Goal: Task Accomplishment & Management: Use online tool/utility

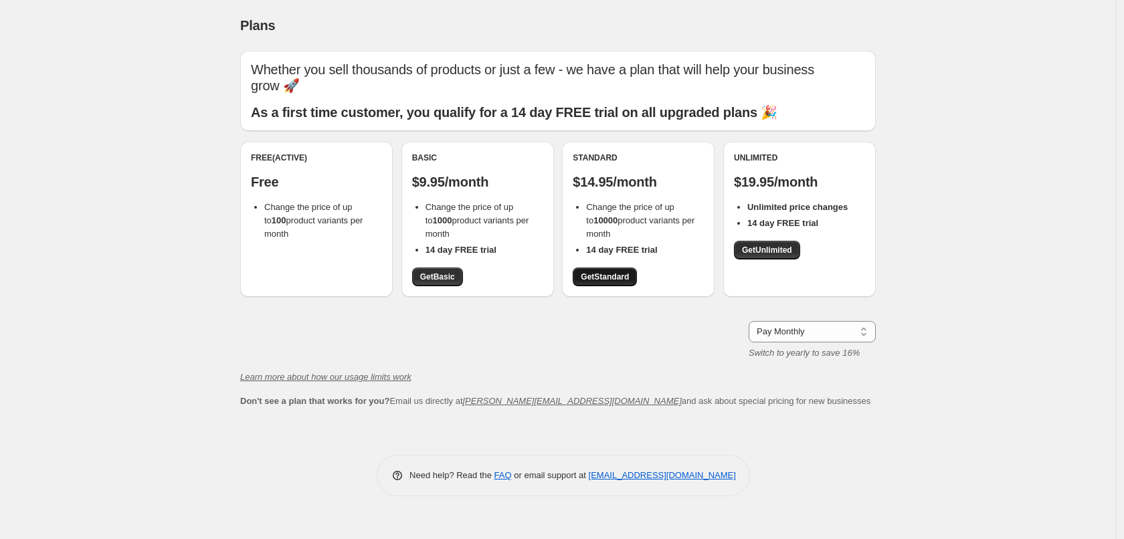
click at [614, 282] on link "Get Standard" at bounding box center [605, 277] width 64 height 19
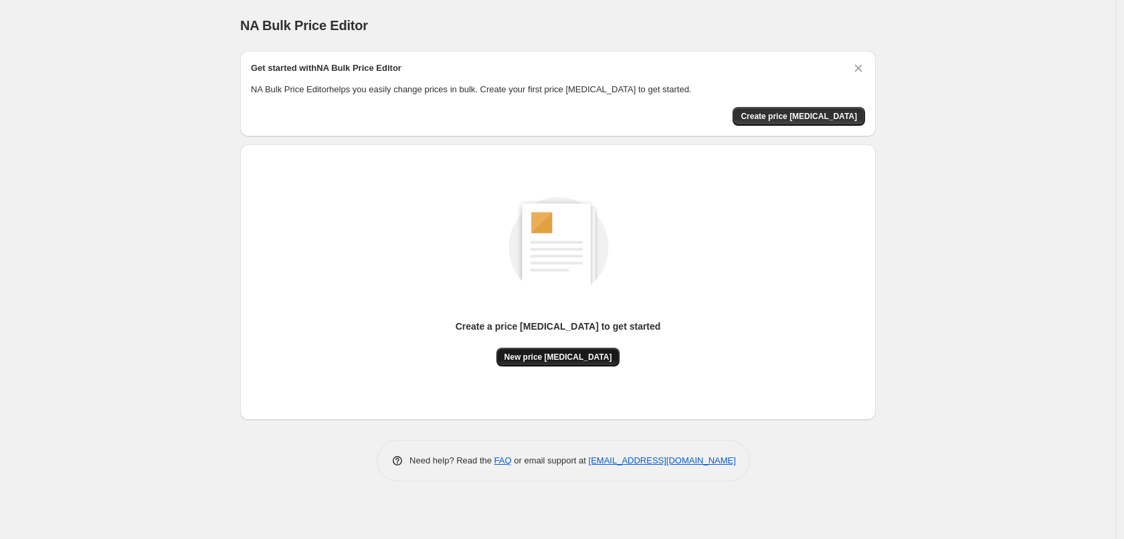
click at [544, 363] on button "New price [MEDICAL_DATA]" at bounding box center [559, 357] width 124 height 19
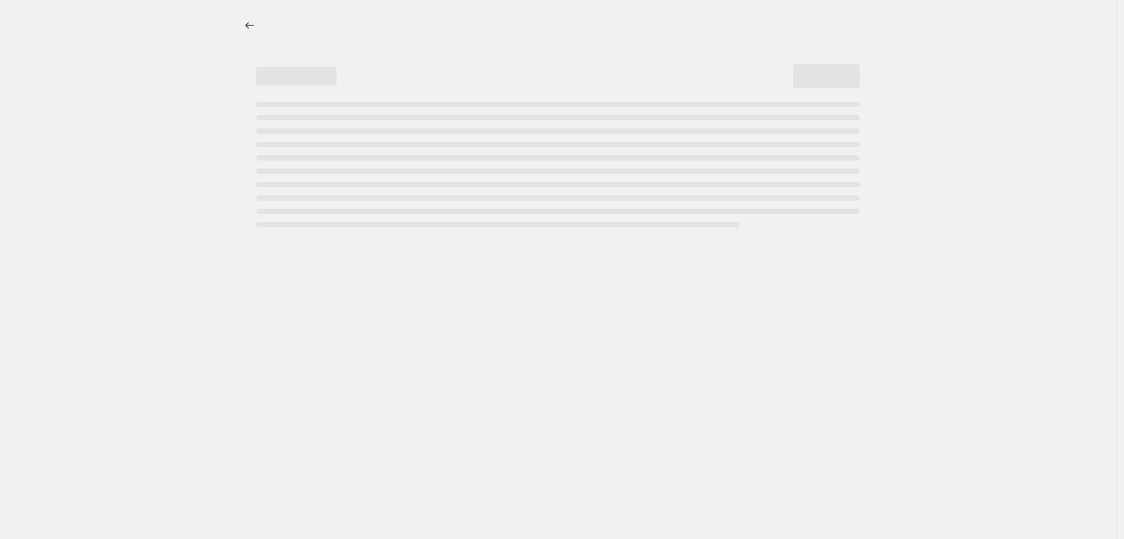
select select "percentage"
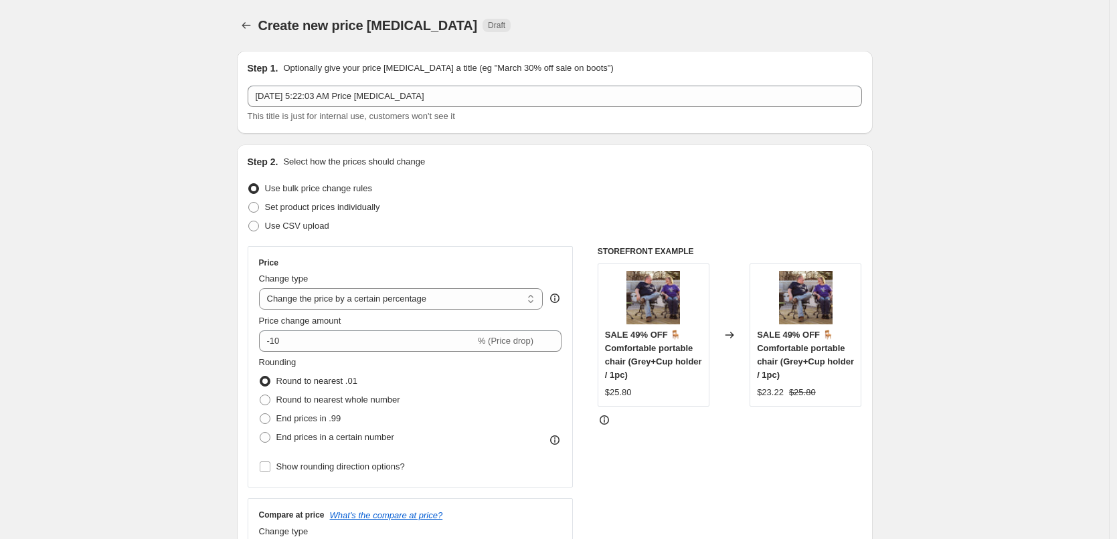
scroll to position [67, 0]
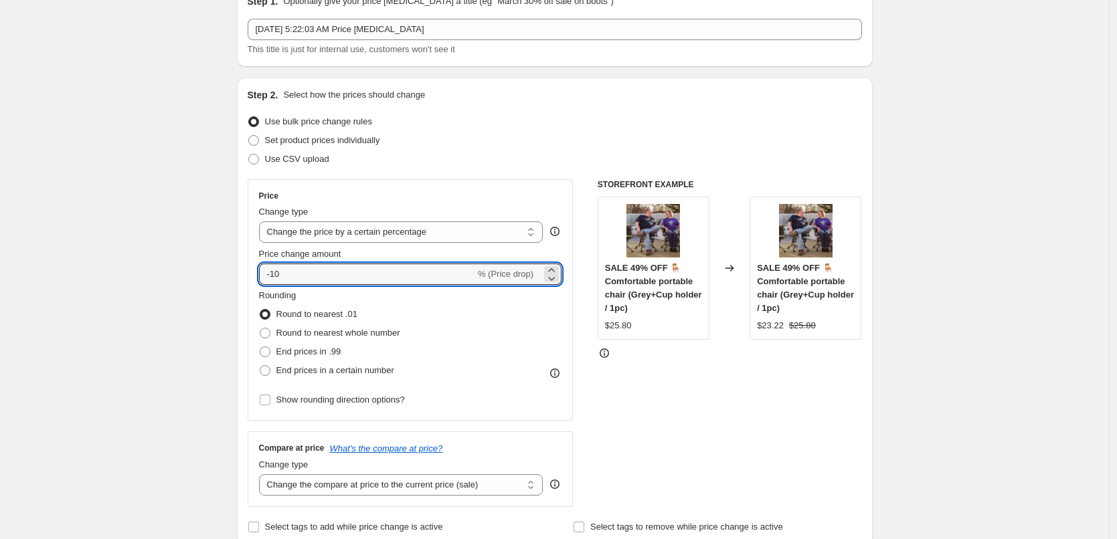
drag, startPoint x: 345, startPoint y: 267, endPoint x: 244, endPoint y: 269, distance: 101.7
click at [244, 269] on div "Step 2. Select how the prices should change Use bulk price change rules Set pro…" at bounding box center [555, 313] width 636 height 470
type input "16"
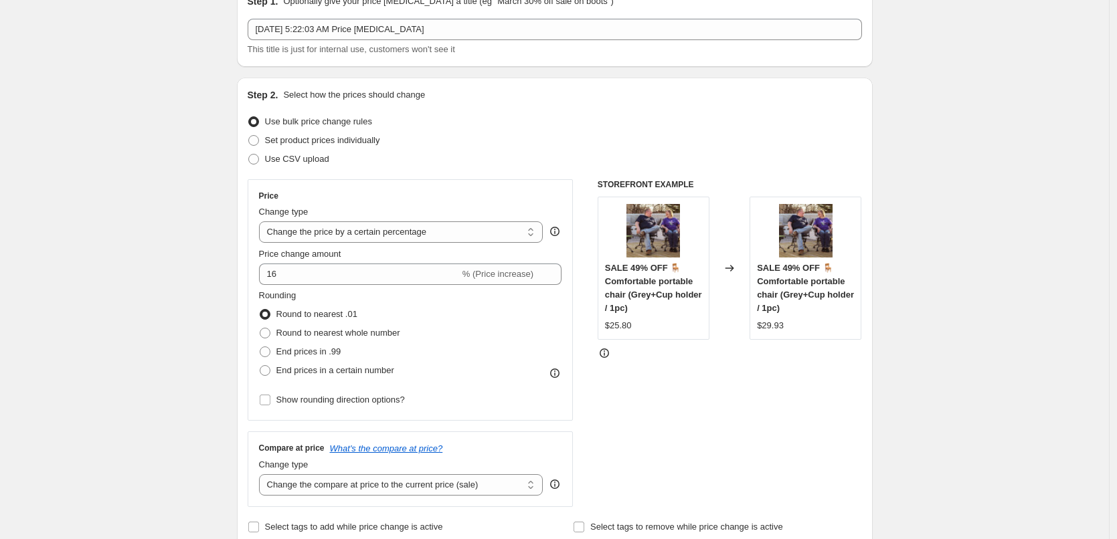
scroll to position [335, 0]
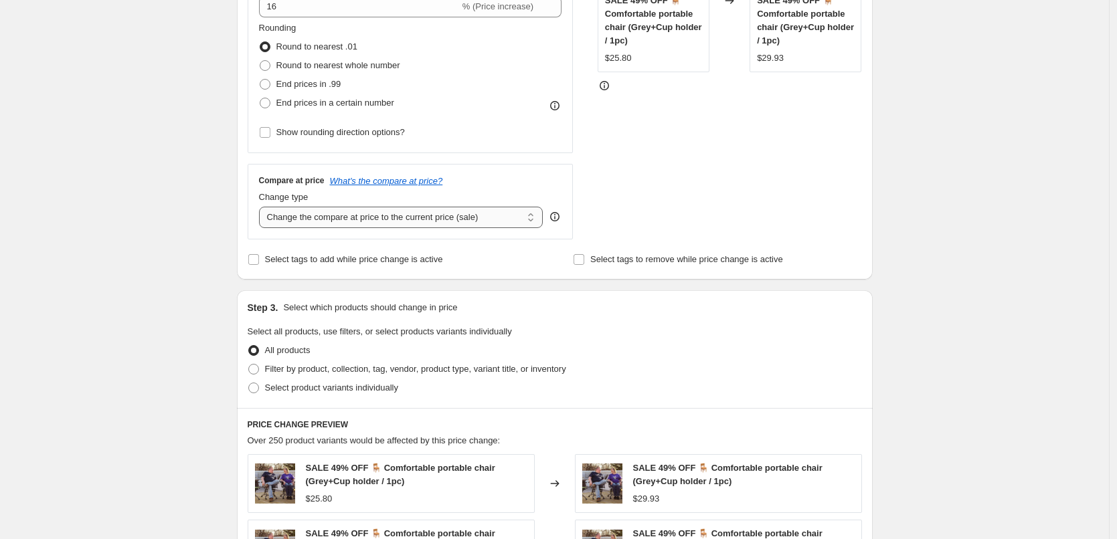
click at [353, 223] on select "Change the compare at price to the current price (sale) Change the compare at p…" at bounding box center [401, 217] width 284 height 21
select select "percentage"
click at [262, 207] on select "Change the compare at price to the current price (sale) Change the compare at p…" at bounding box center [401, 217] width 284 height 21
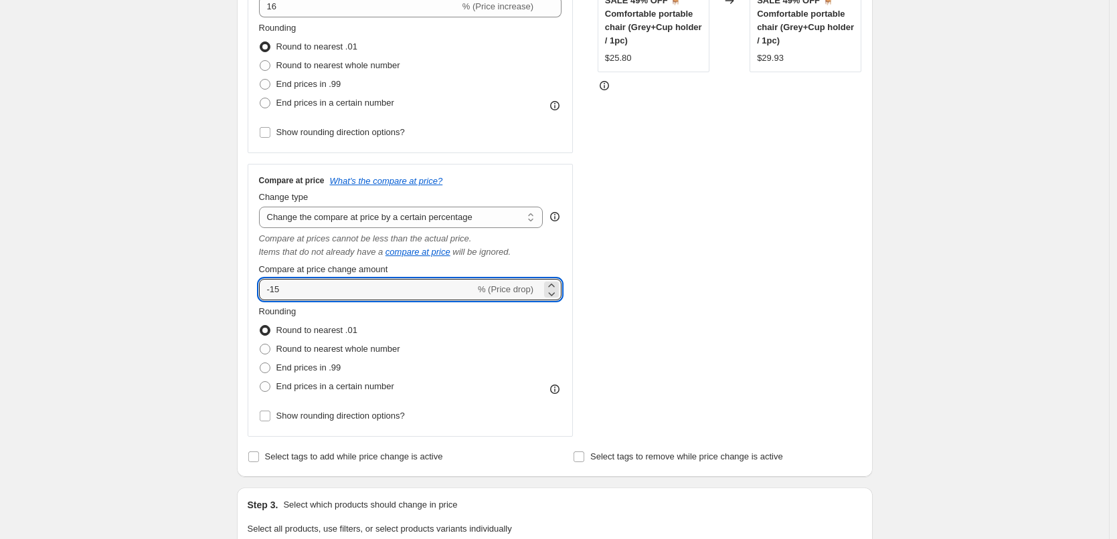
drag, startPoint x: 339, startPoint y: 290, endPoint x: 199, endPoint y: 306, distance: 140.9
click at [199, 306] on div "Create new price change job. This page is ready Create new price change job Dra…" at bounding box center [554, 443] width 1109 height 1557
type input "16"
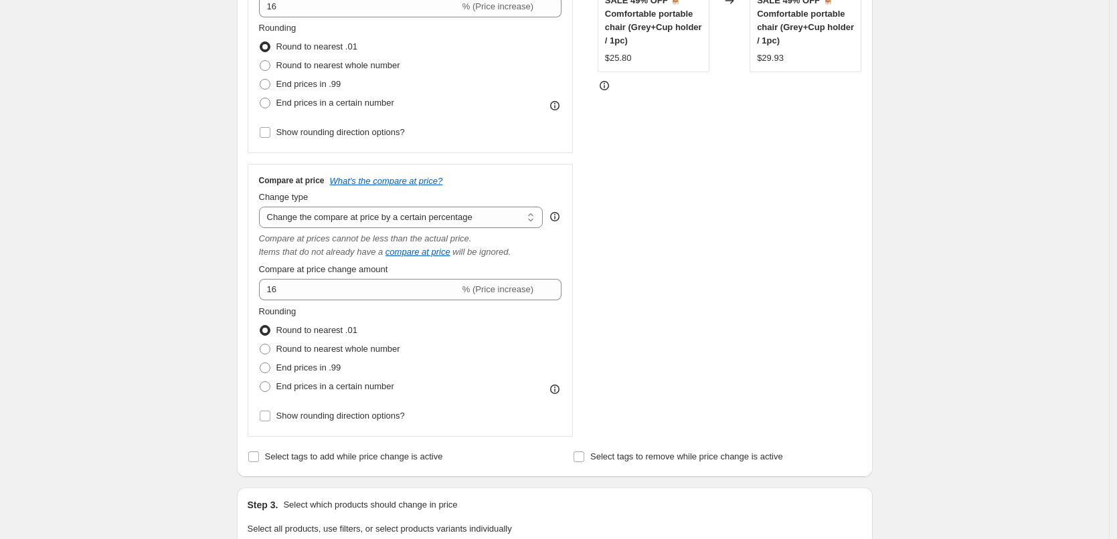
click at [199, 306] on div "Create new price change job. This page is ready Create new price change job Dra…" at bounding box center [554, 443] width 1109 height 1557
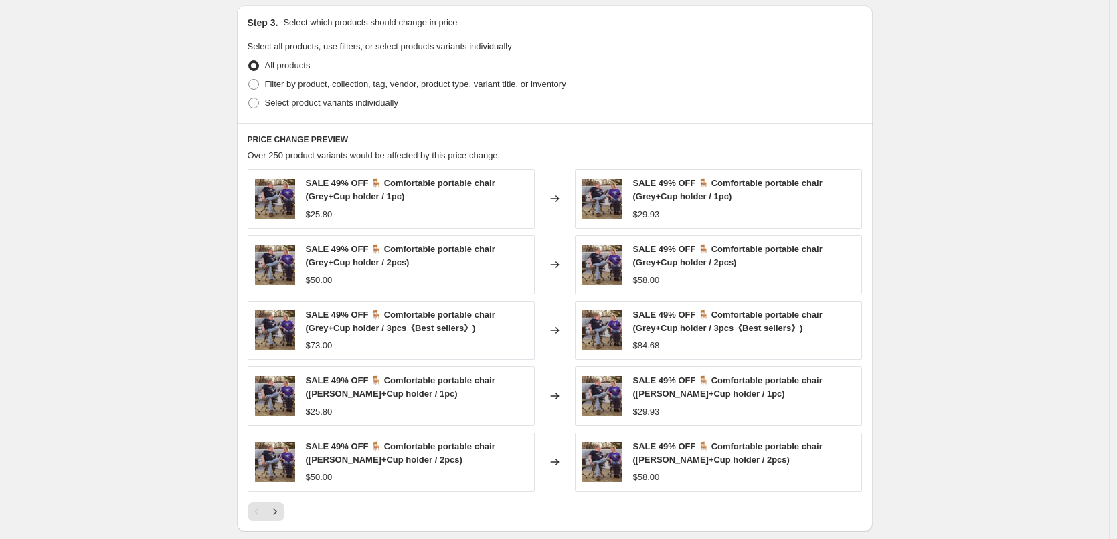
scroll to position [1018, 0]
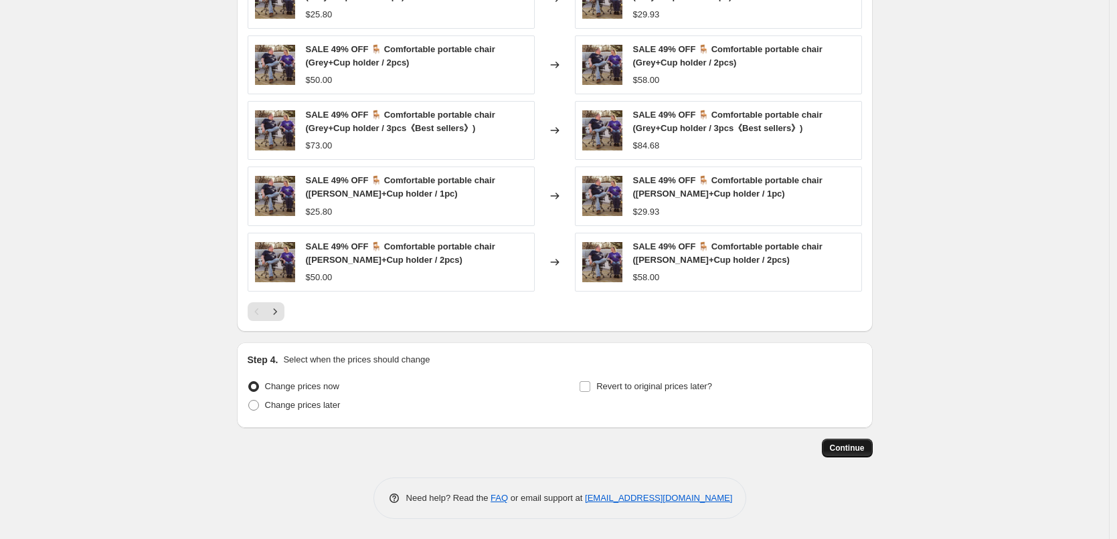
click at [859, 452] on span "Continue" at bounding box center [847, 448] width 35 height 11
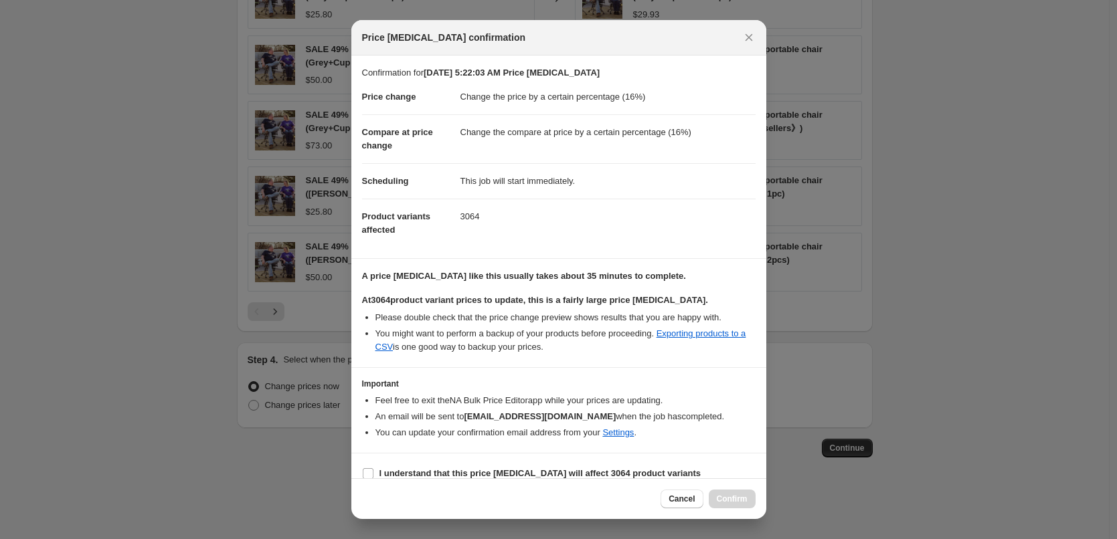
scroll to position [15, 0]
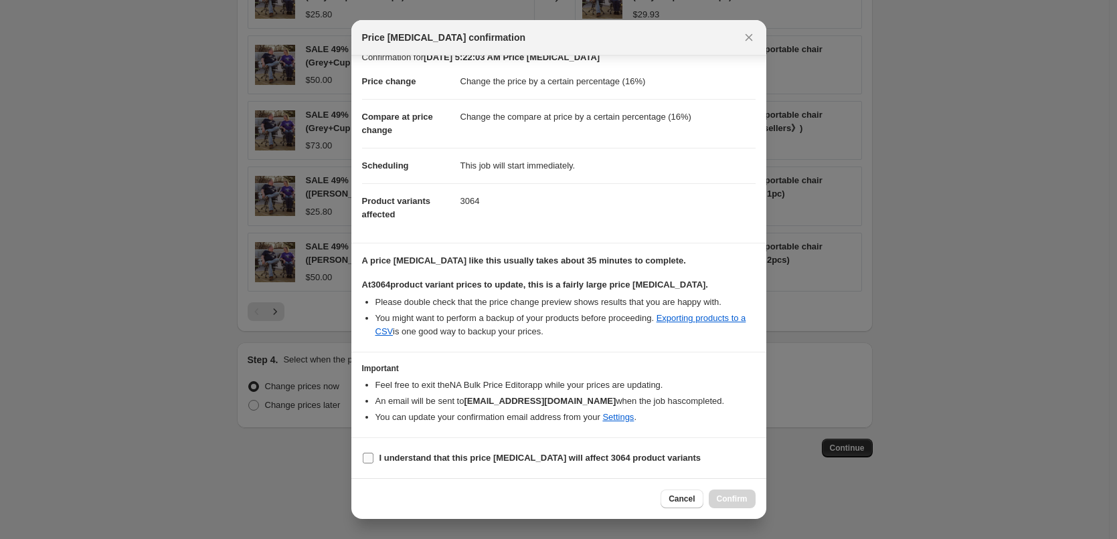
click at [503, 453] on b "I understand that this price change job will affect 3064 product variants" at bounding box center [540, 458] width 322 height 10
click at [373, 453] on input "I understand that this price change job will affect 3064 product variants" at bounding box center [368, 458] width 11 height 11
checkbox input "true"
click at [723, 503] on span "Confirm" at bounding box center [732, 499] width 31 height 11
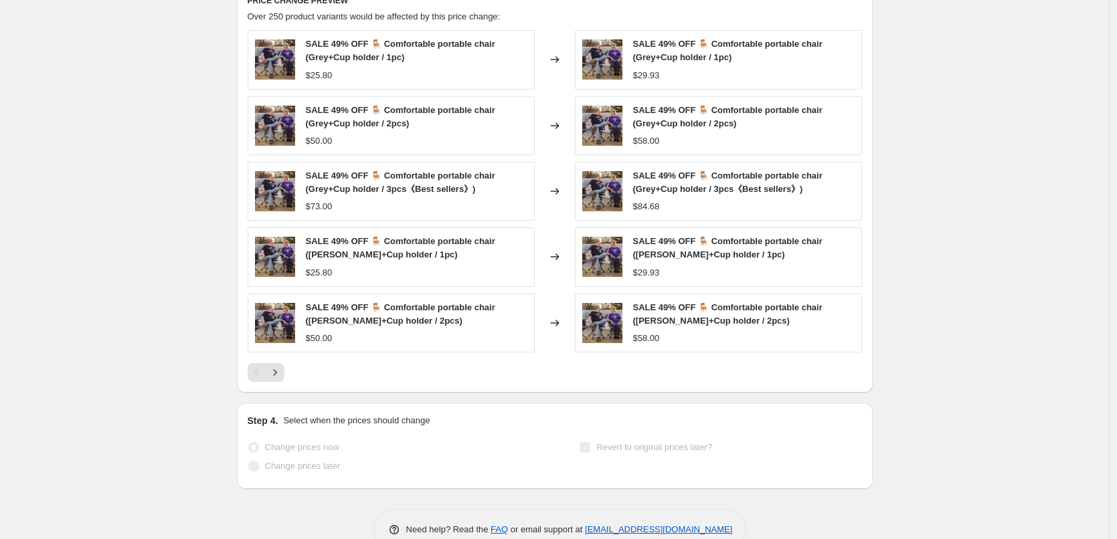
scroll to position [1053, 0]
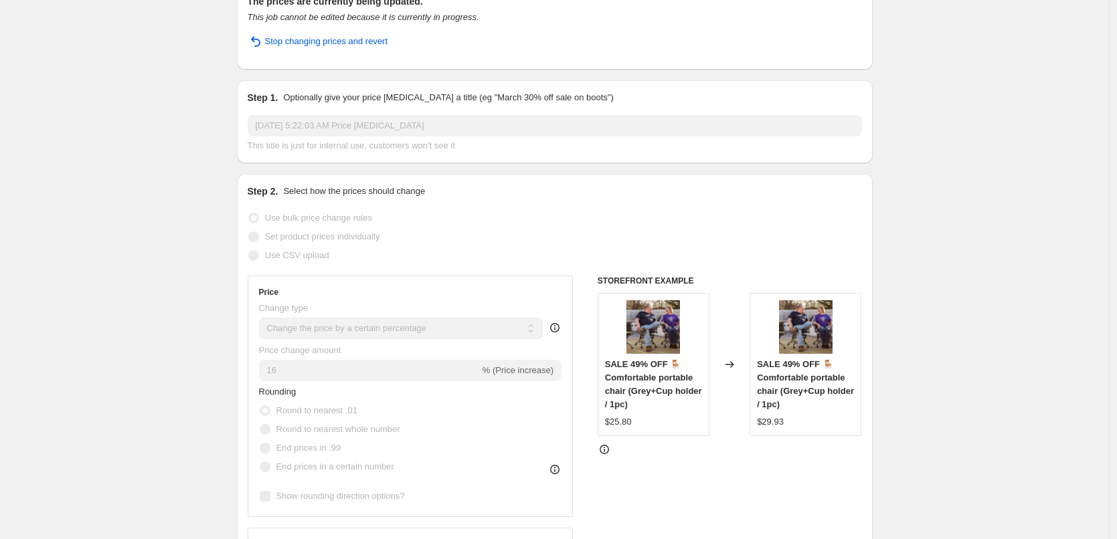
scroll to position [0, 0]
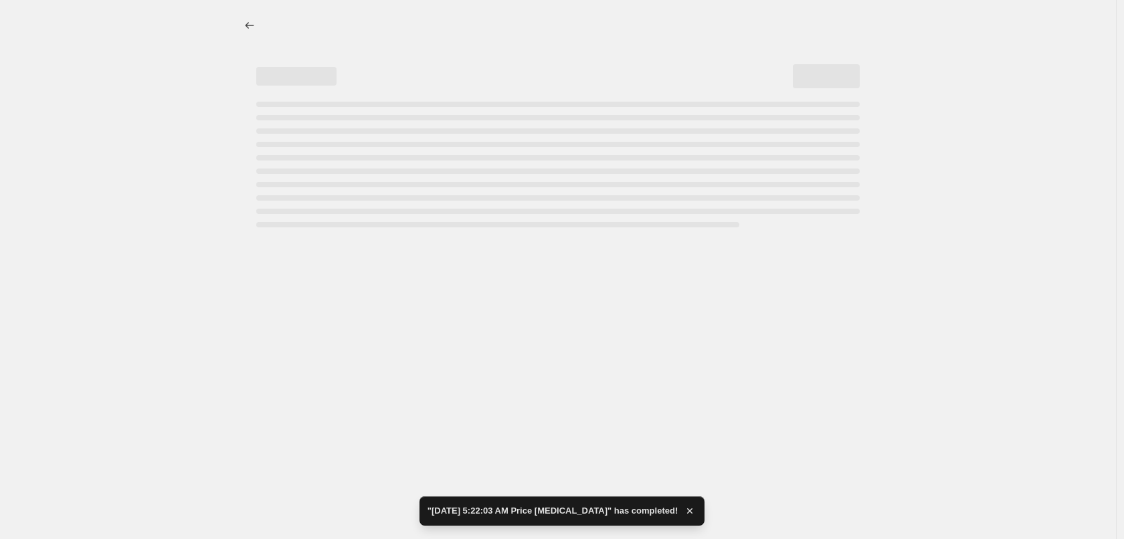
select select "percentage"
